Goal: Communication & Community: Answer question/provide support

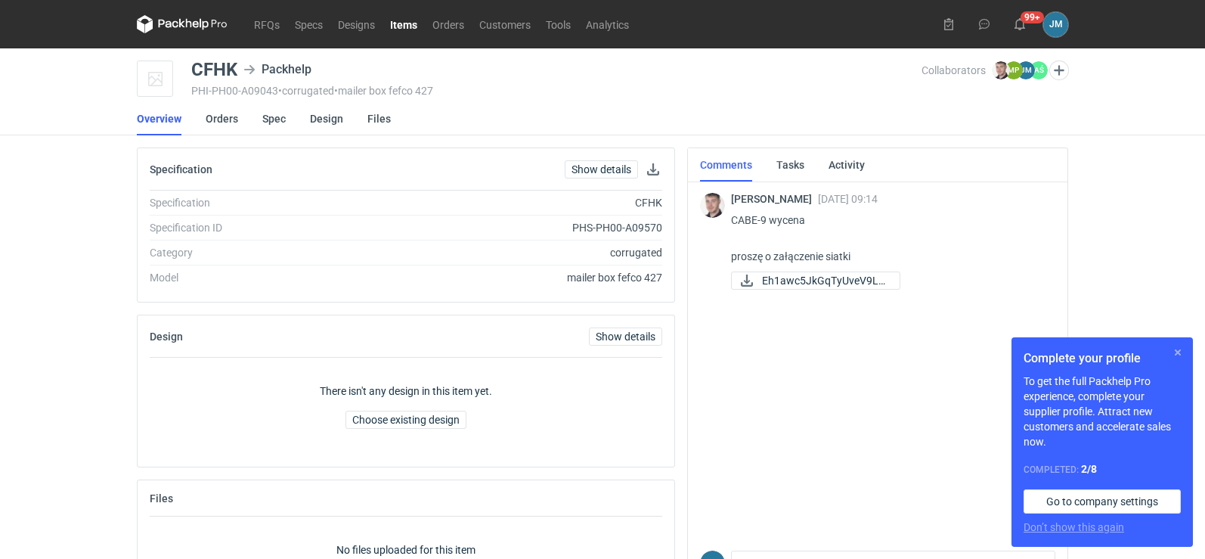
click at [1173, 355] on button "button" at bounding box center [1178, 352] width 18 height 18
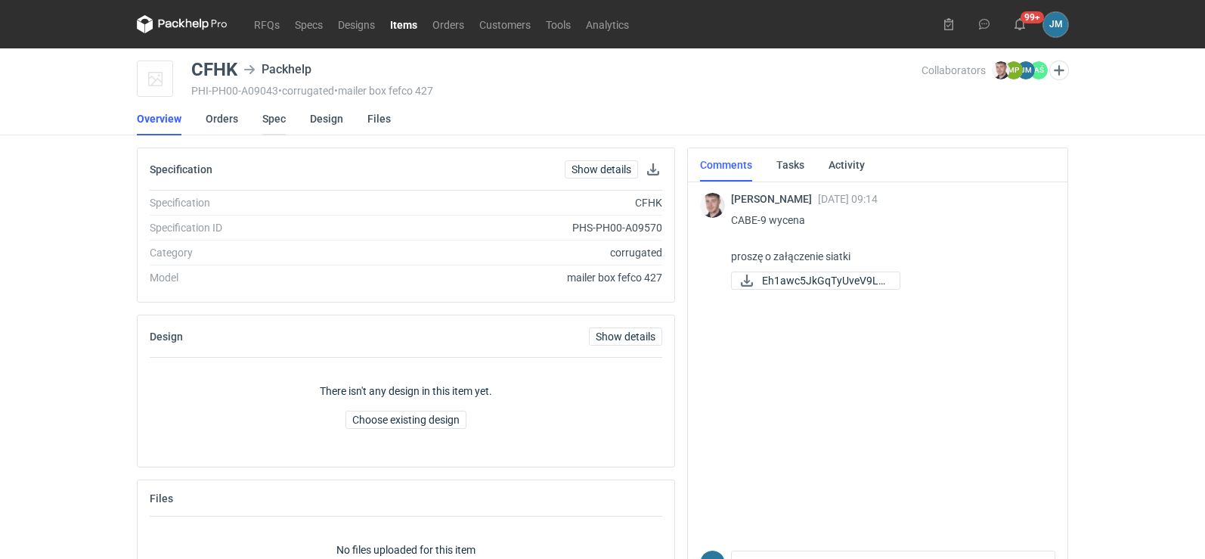
click at [277, 119] on link "Spec" at bounding box center [273, 118] width 23 height 33
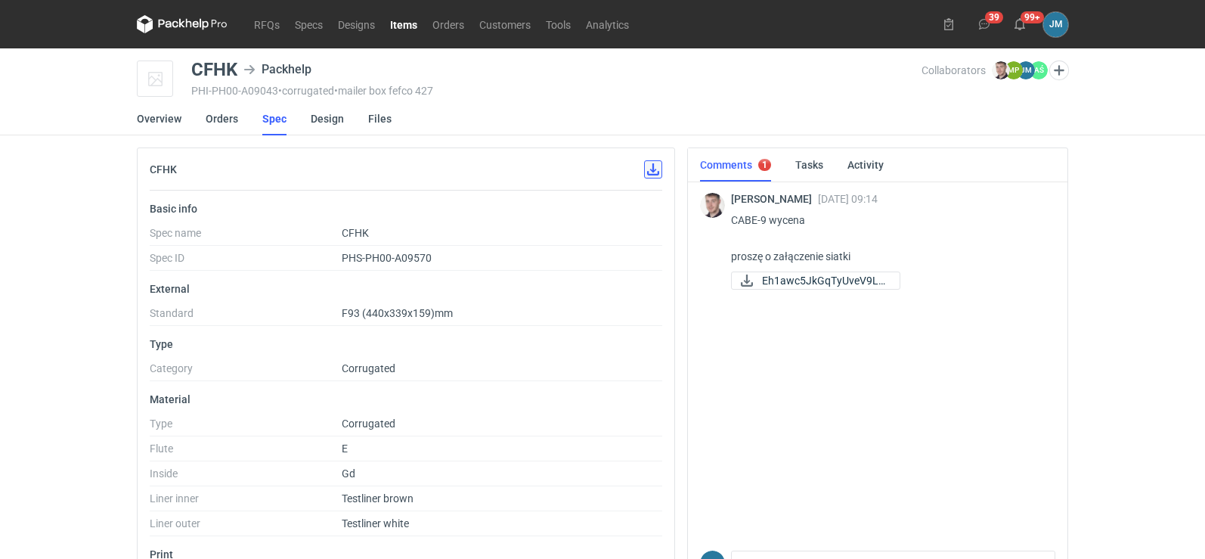
click at [652, 173] on button "button" at bounding box center [653, 169] width 18 height 18
click at [330, 120] on link "Design" at bounding box center [327, 118] width 33 height 33
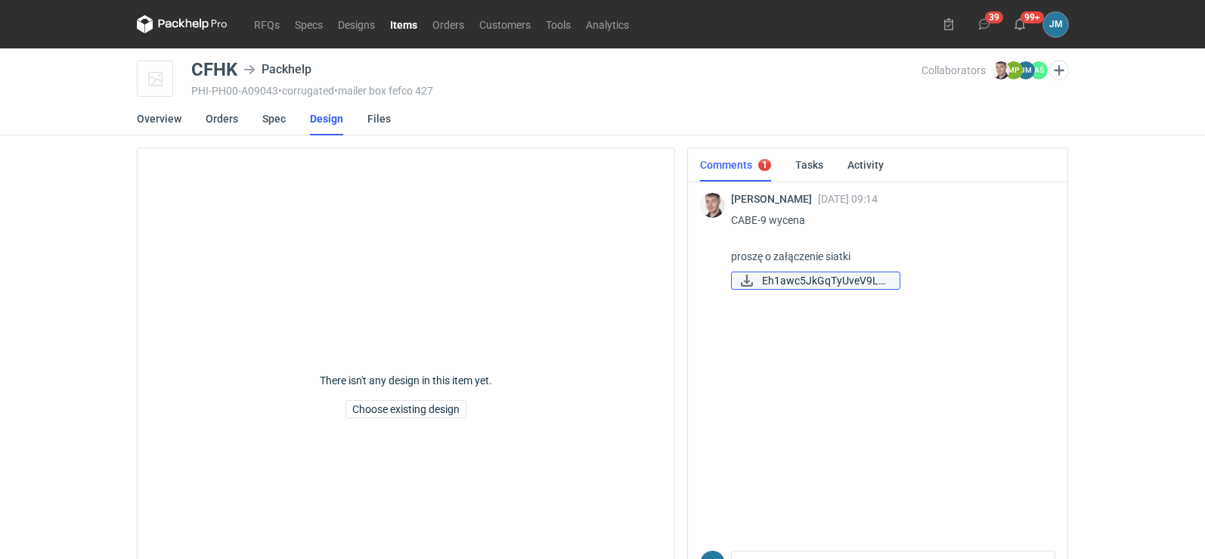
click at [801, 281] on span "Eh1awc5JkGqTyUveV9LS..." at bounding box center [825, 280] width 126 height 17
click at [169, 24] on icon at bounding box center [169, 24] width 20 height 8
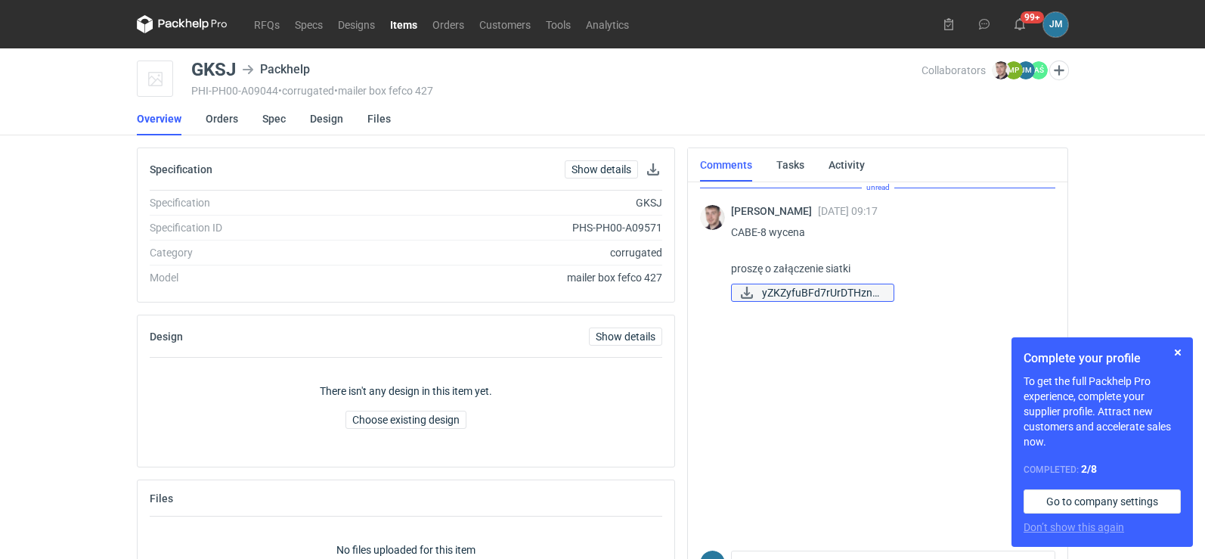
click at [829, 295] on span "yZKZyfuBFd7rUrDTHzn6..." at bounding box center [821, 292] width 119 height 17
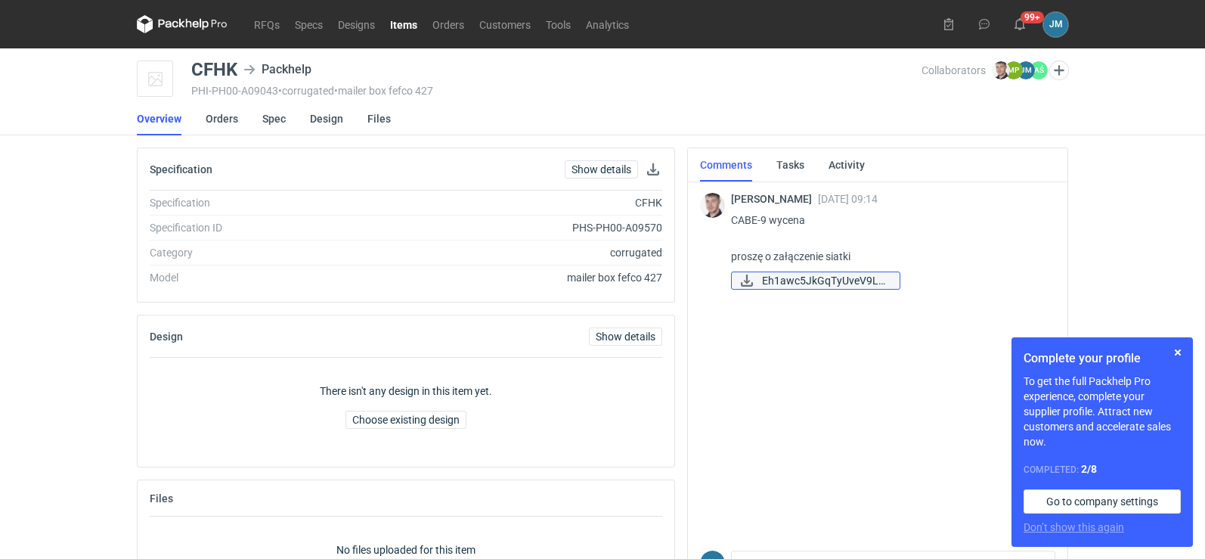
click at [816, 286] on span "Eh1awc5JkGqTyUveV9LS..." at bounding box center [825, 280] width 126 height 17
click at [790, 284] on span "Eh1awc5JkGqTyUveV9LS..." at bounding box center [825, 280] width 126 height 17
click at [817, 278] on span "Eh1awc5JkGqTyUveV9LS..." at bounding box center [825, 280] width 126 height 17
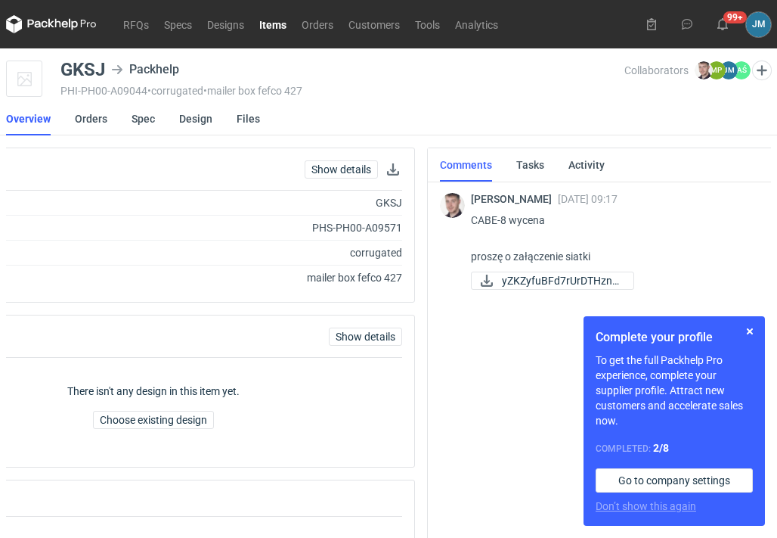
scroll to position [0, 129]
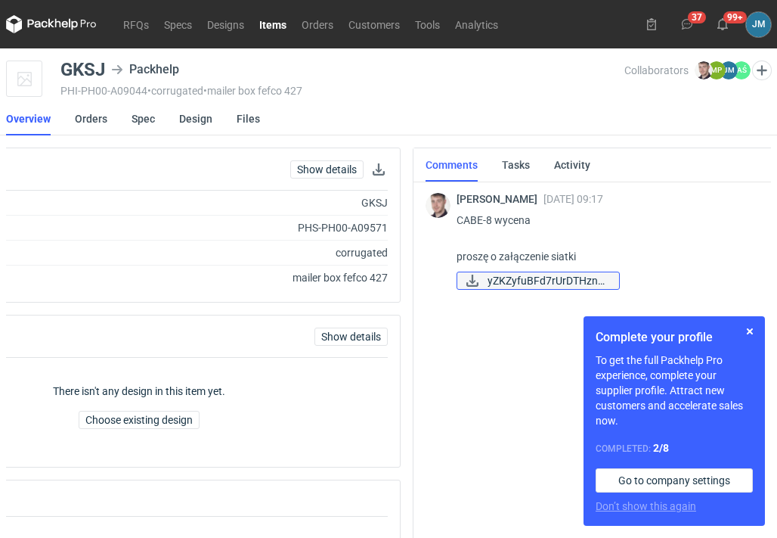
click at [516, 278] on span "yZKZyfuBFd7rUrDTHzn6..." at bounding box center [547, 280] width 119 height 17
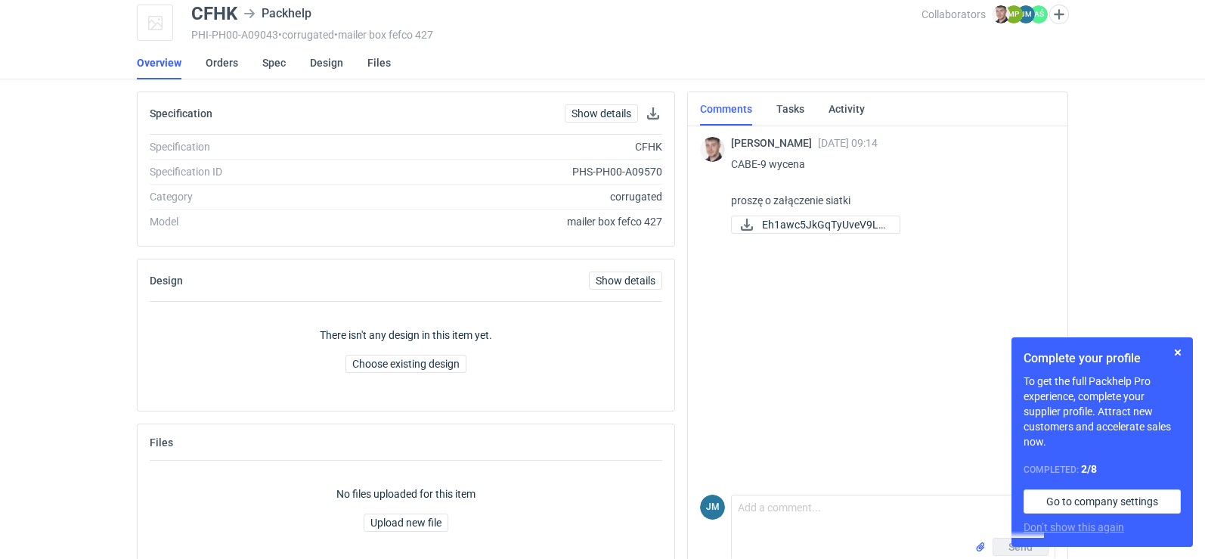
scroll to position [85, 0]
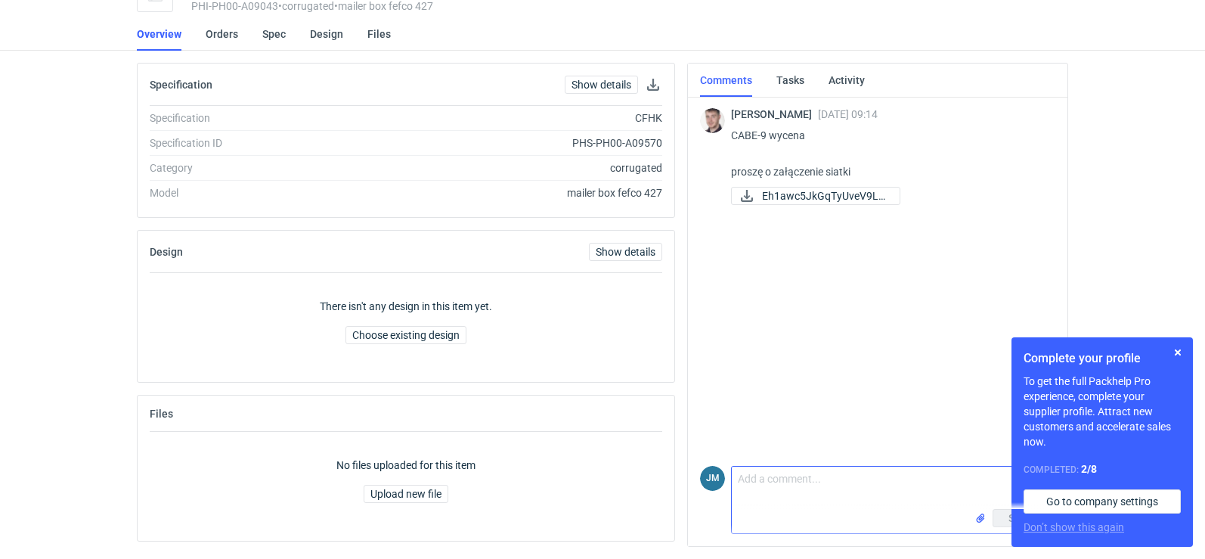
click at [814, 493] on textarea "Comment message" at bounding box center [893, 488] width 323 height 42
click at [808, 191] on span "Eh1awc5JkGqTyUveV9LS..." at bounding box center [825, 196] width 126 height 17
click at [942, 475] on textarea "proszę zapisać sobie siatkę standard" at bounding box center [893, 488] width 323 height 42
drag, startPoint x: 1000, startPoint y: 479, endPoint x: 721, endPoint y: 475, distance: 278.3
click at [721, 475] on div "JM Comment message proszę zapisać sobie siatkę , standardowa siatka f 93 Send" at bounding box center [877, 497] width 355 height 74
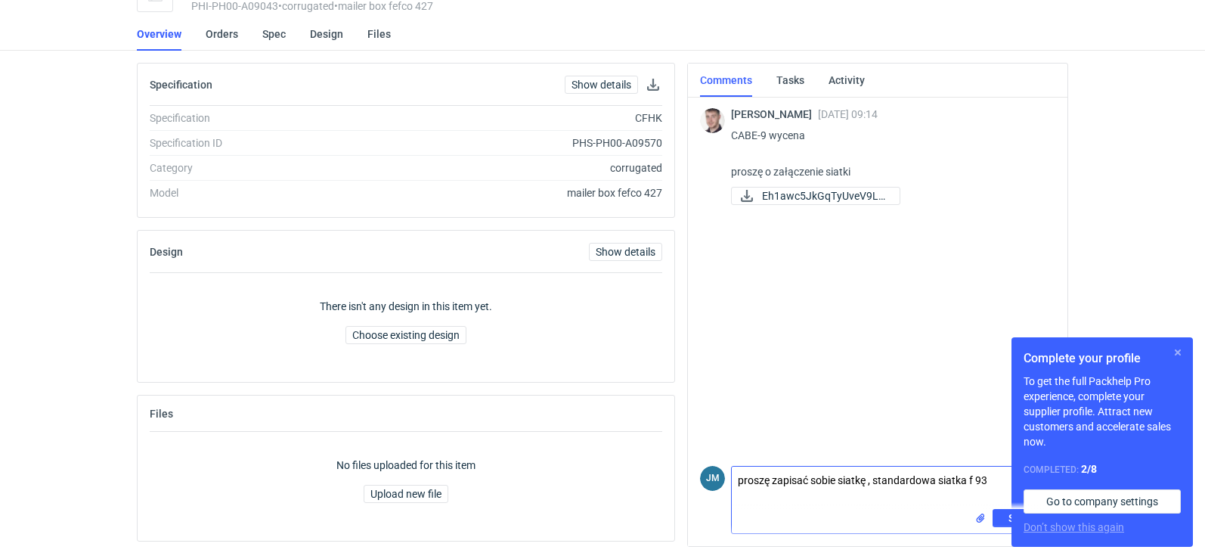
type textarea "proszę zapisać sobie siatkę , standardowa siatka f 93"
click at [1183, 352] on button "button" at bounding box center [1178, 352] width 18 height 18
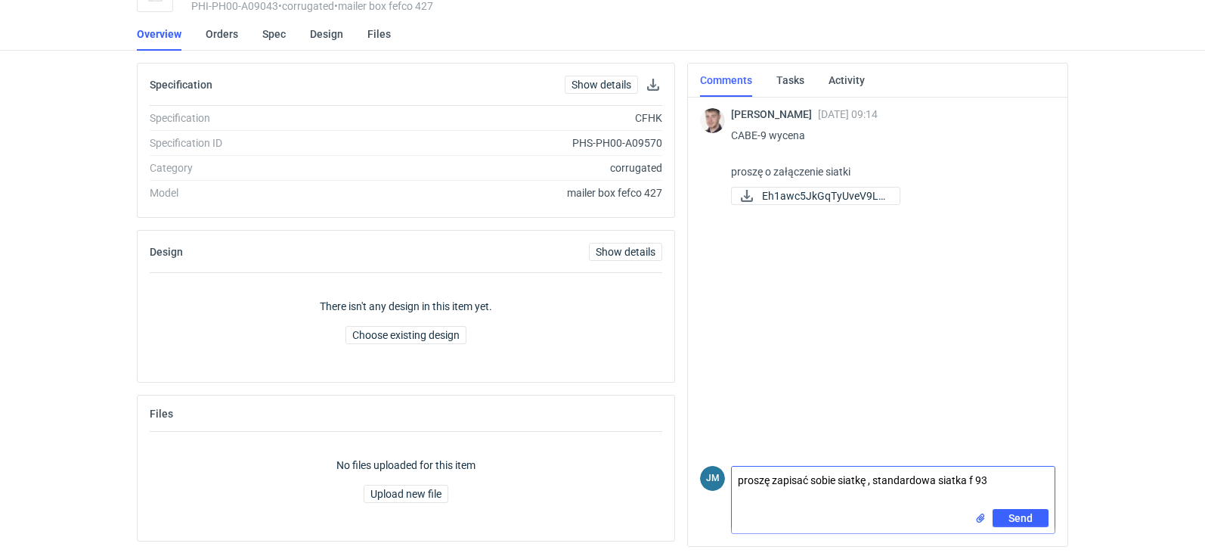
click at [984, 522] on input "file" at bounding box center [981, 518] width 12 height 16
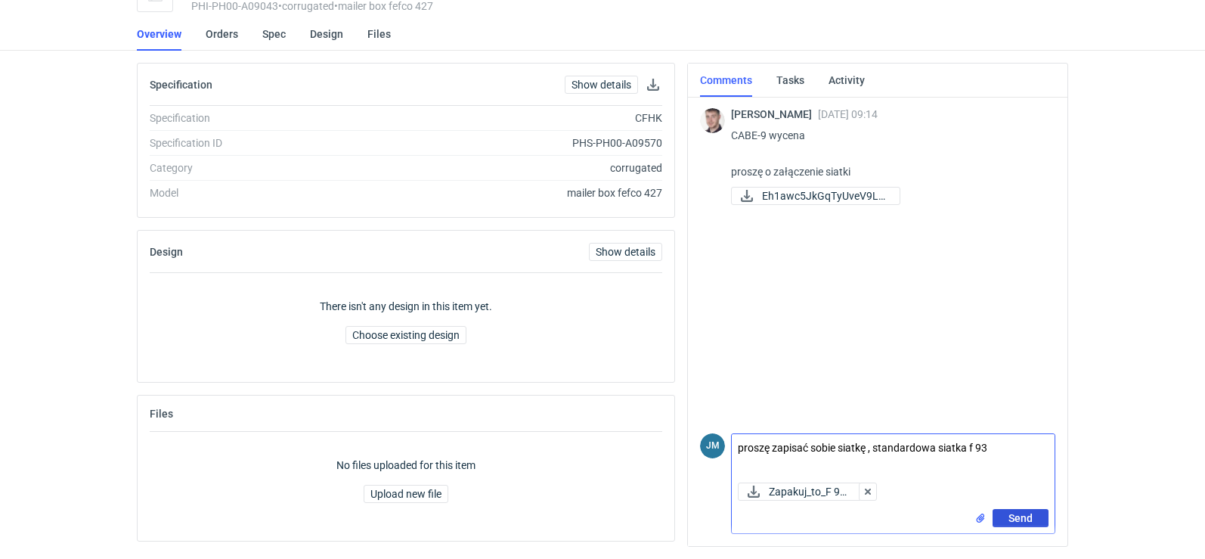
click at [1025, 516] on span "Send" at bounding box center [1021, 518] width 24 height 11
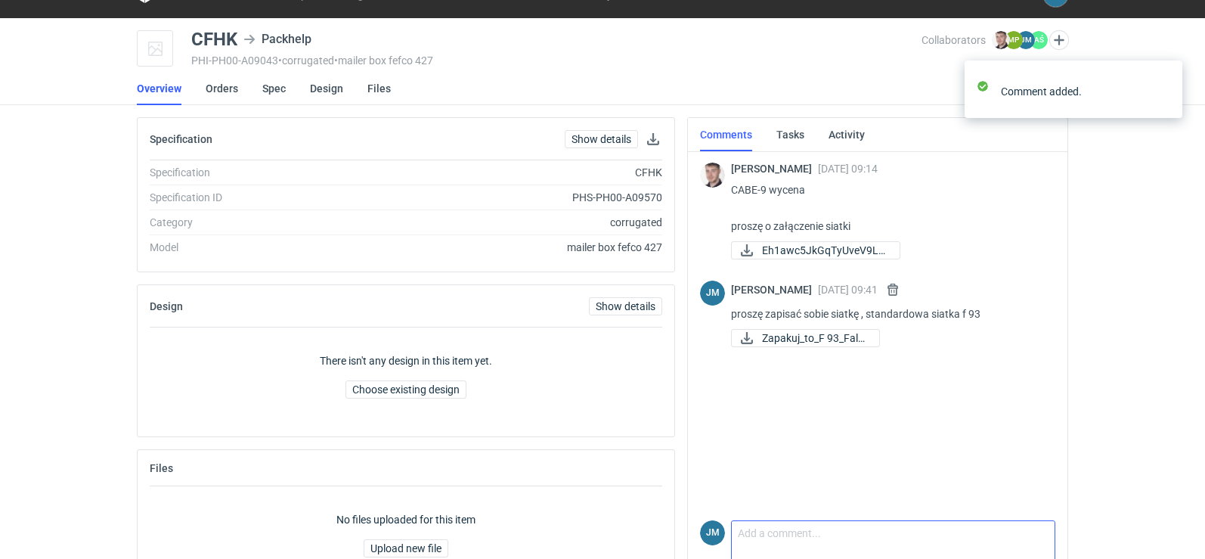
scroll to position [0, 0]
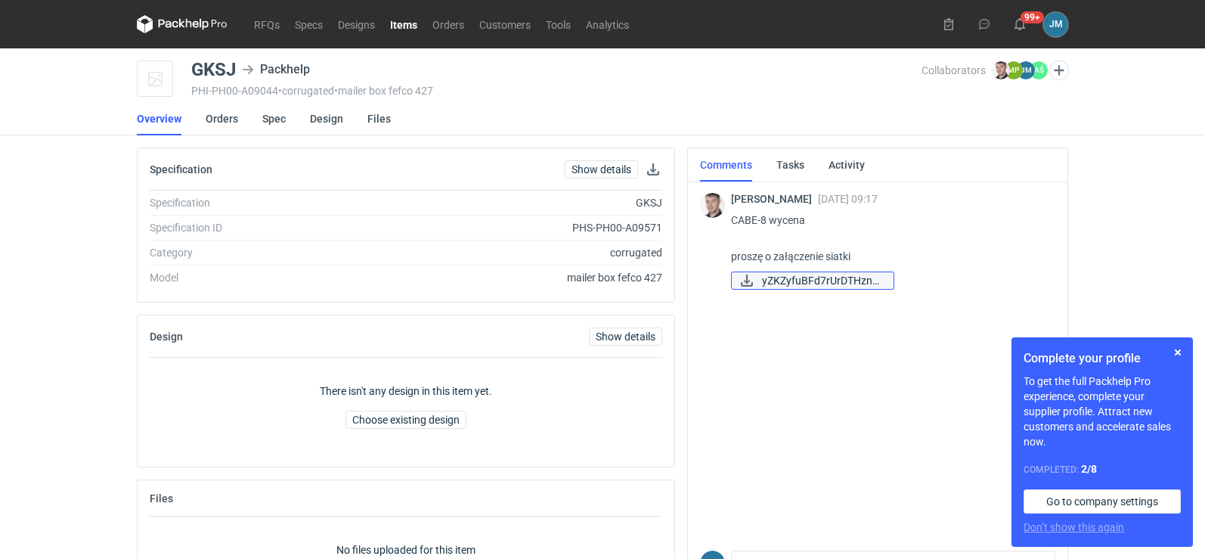
click at [853, 281] on span "yZKZyfuBFd7rUrDTHzn6..." at bounding box center [821, 280] width 119 height 17
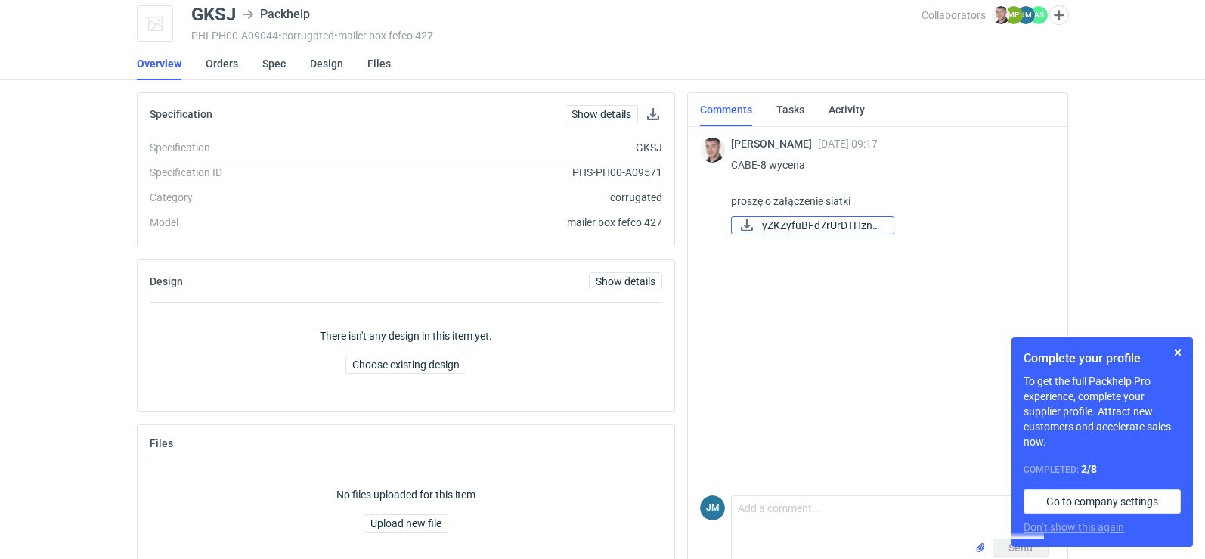
scroll to position [85, 0]
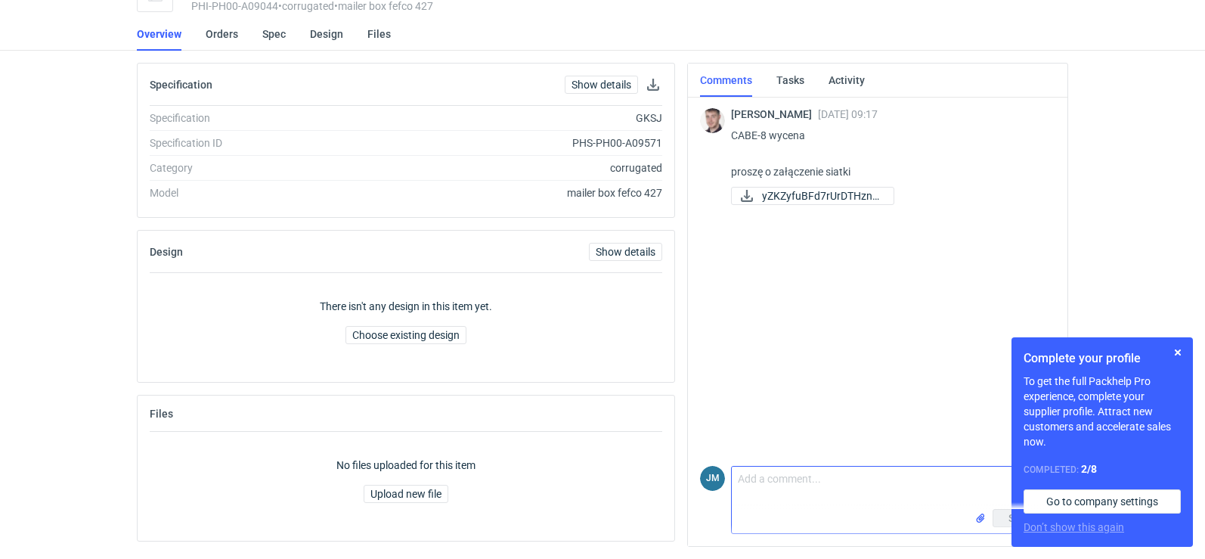
click at [779, 489] on textarea "Comment message" at bounding box center [893, 488] width 323 height 42
paste textarea "proszę zapisać sobie siatkę , standardowa siatka f 93"
type textarea "proszę zapisać sobie siatkę , standardowa siatka f 79"
click at [1172, 348] on button "button" at bounding box center [1178, 352] width 18 height 18
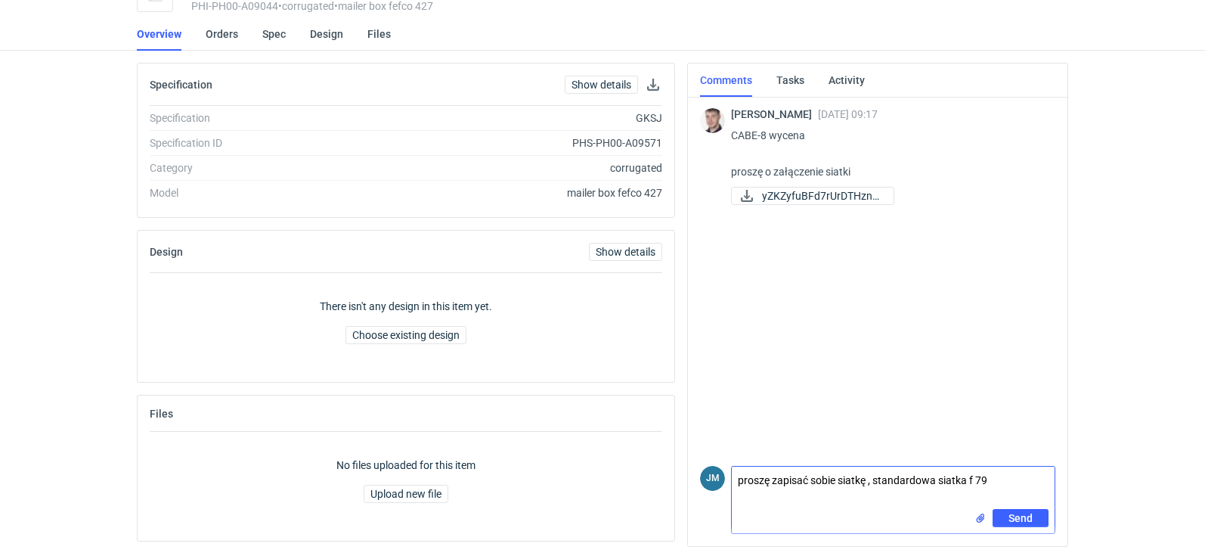
click at [979, 522] on input "file" at bounding box center [981, 518] width 12 height 16
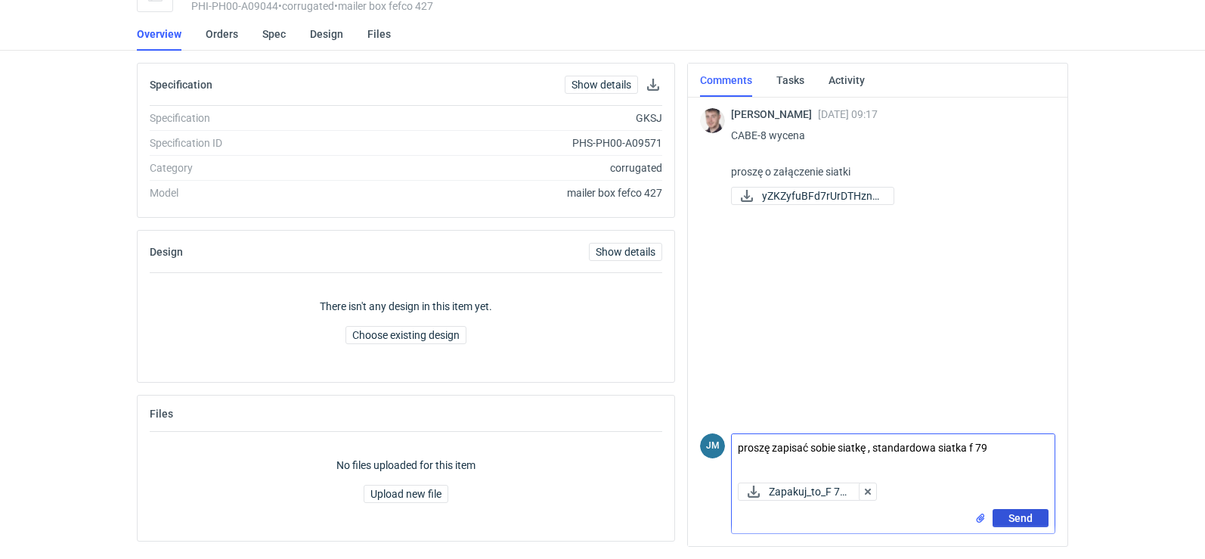
click at [1018, 513] on span "Send" at bounding box center [1021, 518] width 24 height 11
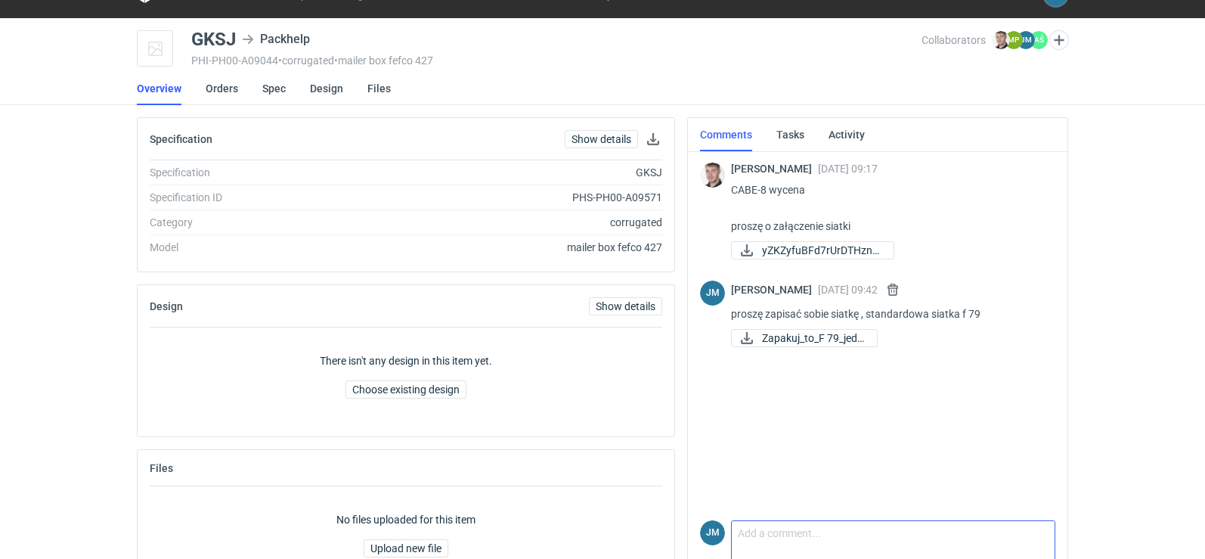
scroll to position [0, 0]
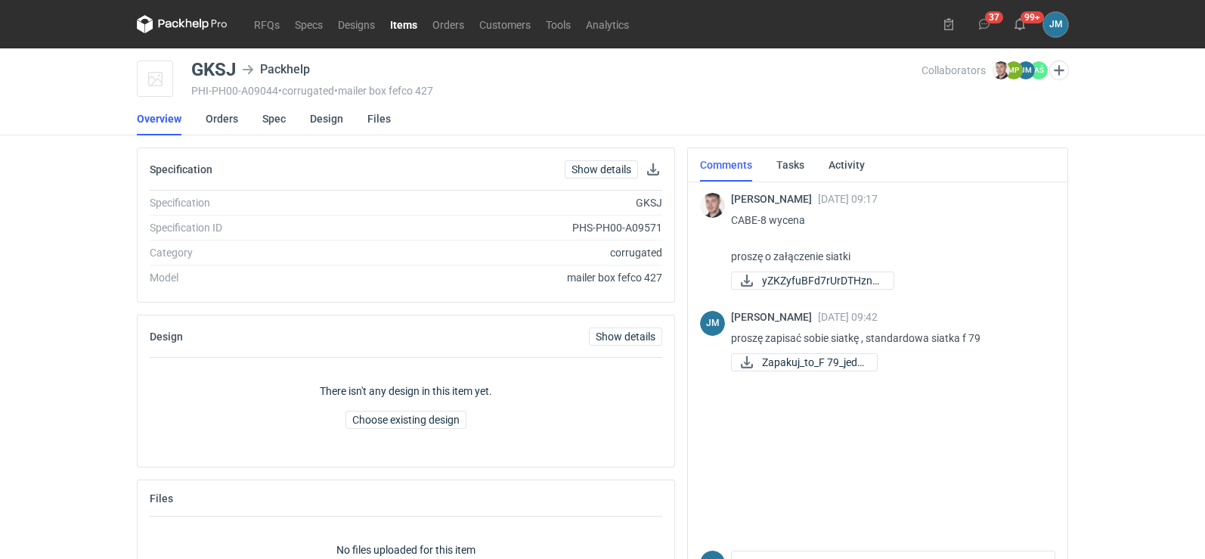
click at [199, 17] on icon at bounding box center [182, 24] width 91 height 18
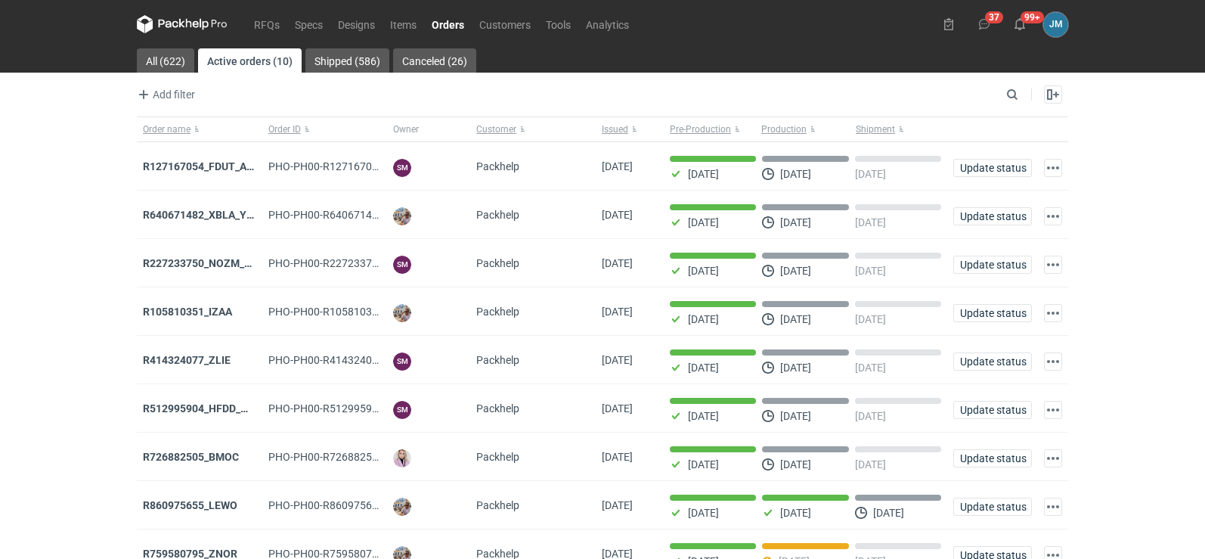
click at [167, 23] on icon at bounding box center [182, 24] width 91 height 18
